Goal: Transaction & Acquisition: Purchase product/service

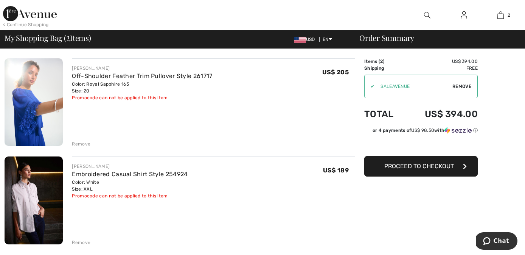
scroll to position [52, 0]
click at [425, 170] on button "Proceed to Checkout" at bounding box center [422, 166] width 114 height 20
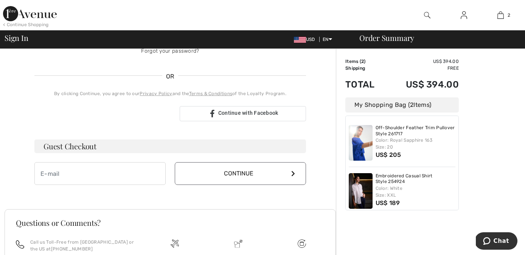
type input "beckyhauck@yahoo.com"
click at [129, 176] on input "email" at bounding box center [99, 173] width 131 height 23
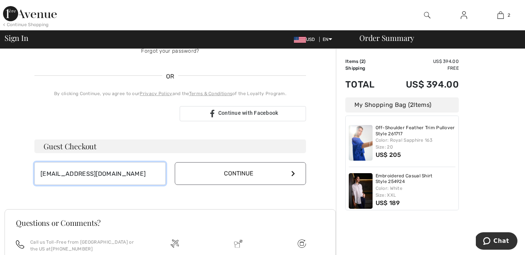
drag, startPoint x: 120, startPoint y: 176, endPoint x: -2, endPoint y: 176, distance: 121.5
type input "[EMAIL_ADDRESS][DOMAIN_NAME]"
click at [241, 173] on button "Continue" at bounding box center [240, 173] width 131 height 23
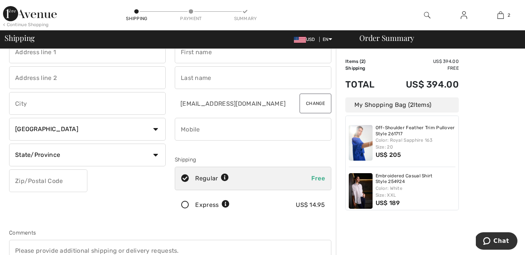
scroll to position [31, 0]
